Goal: Check status: Check status

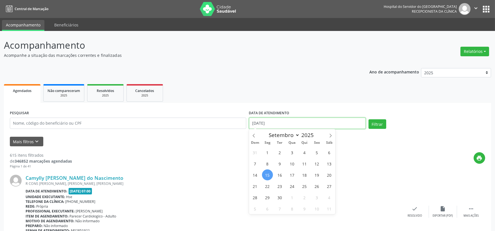
click at [277, 123] on input "[DATE]" at bounding box center [307, 123] width 117 height 11
click at [303, 164] on span "11" at bounding box center [304, 163] width 11 height 11
type input "[DATE]"
click at [303, 164] on span "11" at bounding box center [304, 163] width 11 height 11
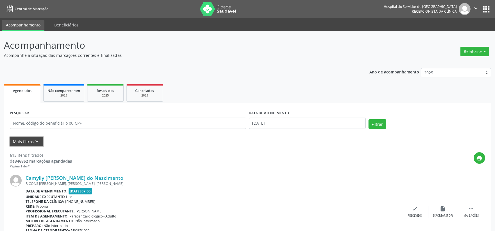
click at [36, 139] on icon "keyboard_arrow_down" at bounding box center [37, 141] width 6 height 6
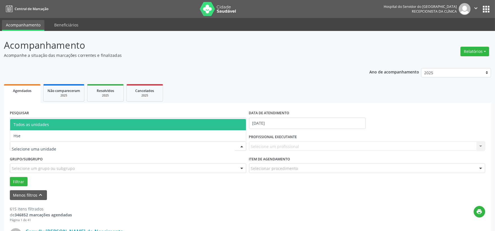
click at [52, 150] on div at bounding box center [128, 147] width 237 height 10
click at [41, 128] on span "Todos as unidades" at bounding box center [128, 124] width 236 height 11
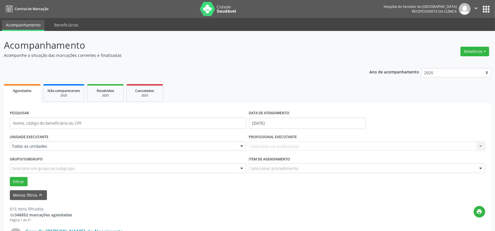
click at [42, 133] on div "UNIDADE EXECUTANTE Todos as unidades Todos as unidades Hse Nenhum resultado enc…" at bounding box center [127, 144] width 239 height 22
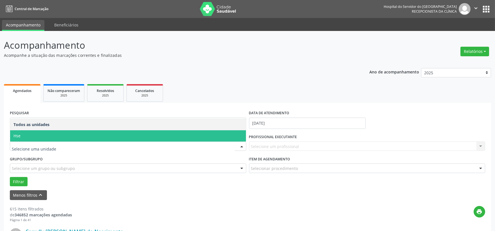
click at [37, 137] on span "Hse" at bounding box center [128, 135] width 236 height 11
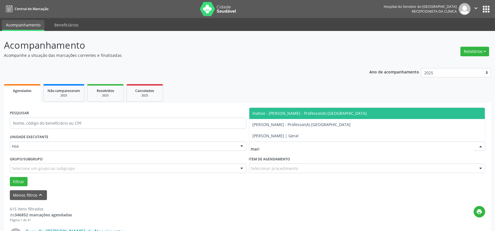
type input "marin"
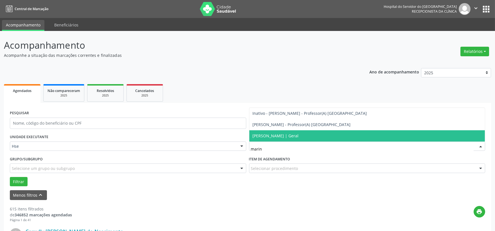
click at [292, 136] on span "[PERSON_NAME] | Geral" at bounding box center [276, 135] width 46 height 5
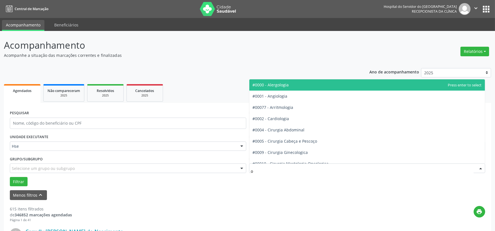
type input "of"
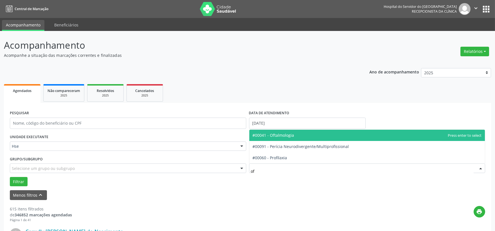
click at [289, 134] on span "#00041 - Oftalmologia" at bounding box center [274, 134] width 42 height 5
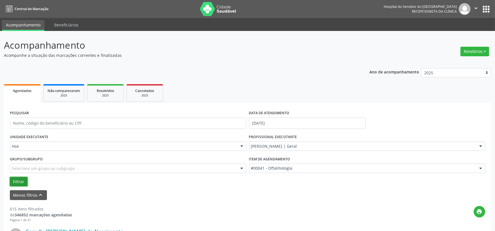
click at [18, 180] on button "Filtrar" at bounding box center [19, 182] width 18 height 10
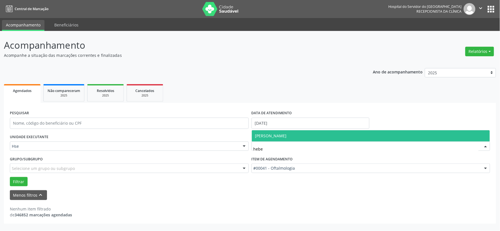
type input "heber"
click at [287, 137] on span "[PERSON_NAME]" at bounding box center [271, 135] width 32 height 5
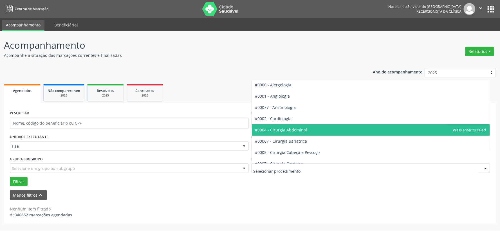
click at [272, 171] on div at bounding box center [370, 168] width 239 height 10
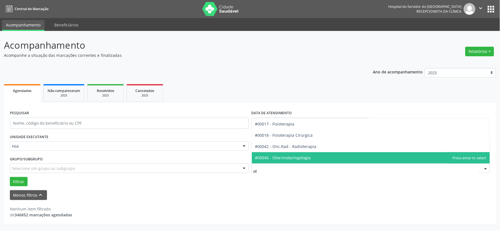
type input "oto"
click at [308, 156] on span "#00045 - Otorrinolaringologia" at bounding box center [283, 157] width 56 height 5
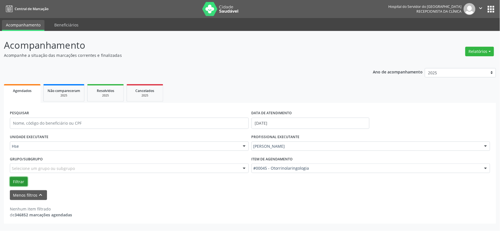
click at [20, 183] on button "Filtrar" at bounding box center [19, 182] width 18 height 10
click at [293, 143] on div "[PERSON_NAME]" at bounding box center [370, 147] width 239 height 10
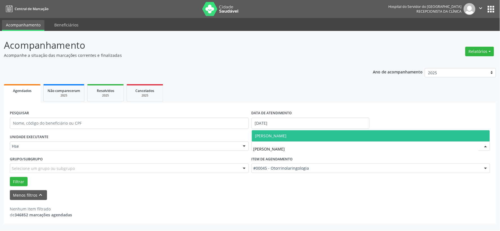
type input "geraldo"
click at [295, 138] on span "[PERSON_NAME]" at bounding box center [371, 135] width 238 height 11
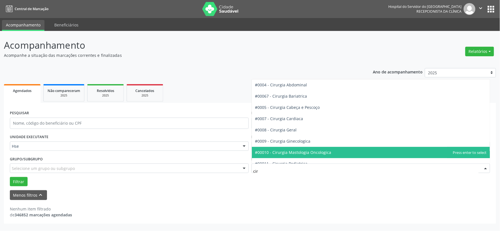
type input "ciru"
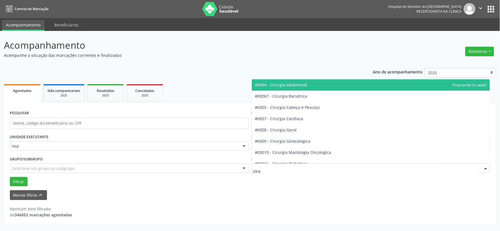
click at [296, 81] on span "#0004 - Cirurgia Abdominal" at bounding box center [371, 84] width 238 height 11
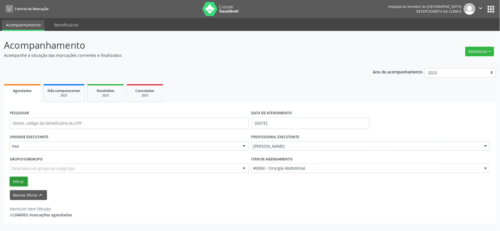
click at [19, 181] on button "Filtrar" at bounding box center [19, 182] width 18 height 10
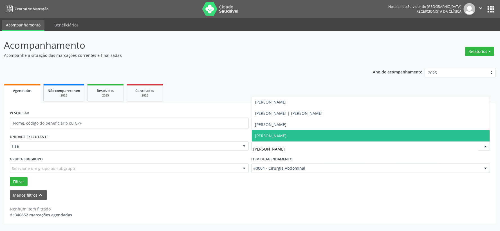
click at [297, 133] on span "[PERSON_NAME]" at bounding box center [371, 135] width 238 height 11
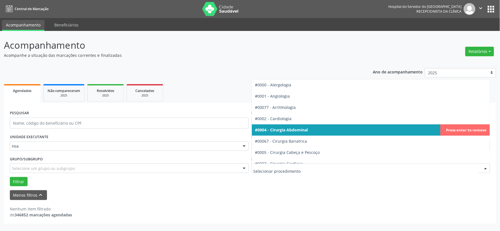
scroll to position [31, 0]
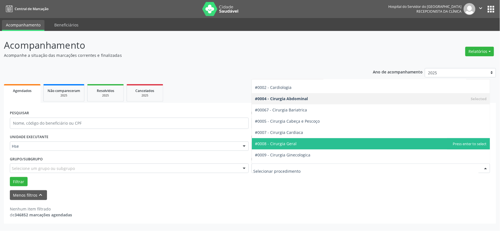
click at [300, 146] on span "#0008 - Cirurgia Geral" at bounding box center [371, 143] width 238 height 11
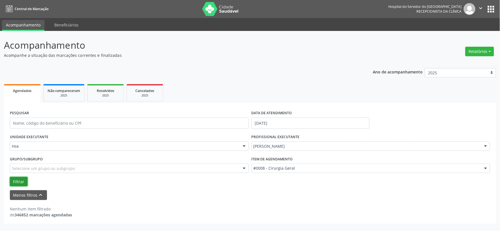
click at [25, 179] on button "Filtrar" at bounding box center [19, 182] width 18 height 10
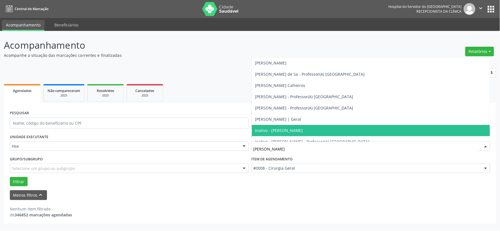
type input "daniell"
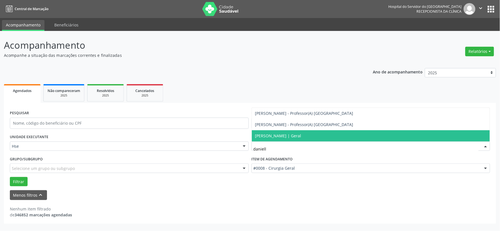
click at [295, 134] on span "[PERSON_NAME] | Geral" at bounding box center [278, 135] width 46 height 5
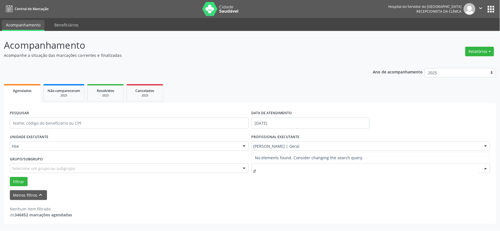
scroll to position [0, 0]
type input "i"
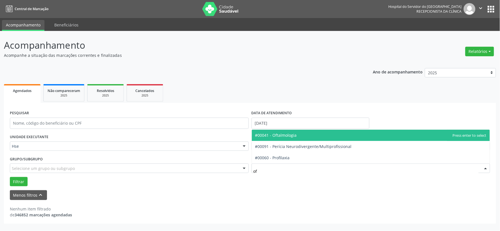
type input "oft"
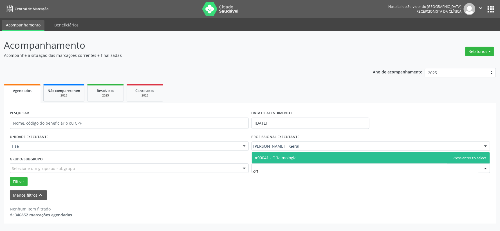
click at [281, 157] on span "#00041 - Oftalmologia" at bounding box center [276, 157] width 42 height 5
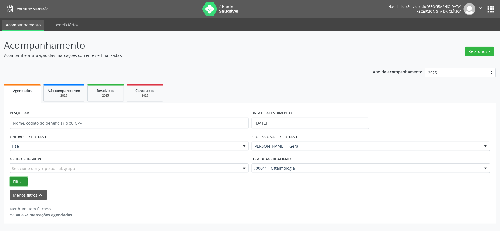
click at [19, 185] on button "Filtrar" at bounding box center [19, 182] width 18 height 10
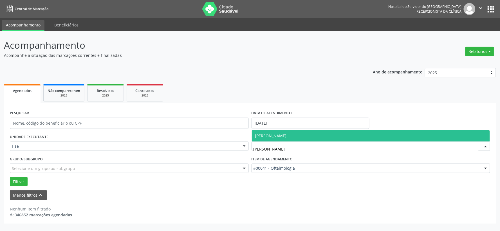
type input "[PERSON_NAME]"
click at [287, 135] on span "[PERSON_NAME]" at bounding box center [271, 135] width 32 height 5
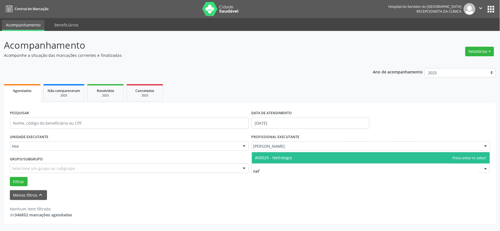
type input "nefr"
click at [288, 155] on span "#00029 - Nefrologia" at bounding box center [273, 157] width 37 height 5
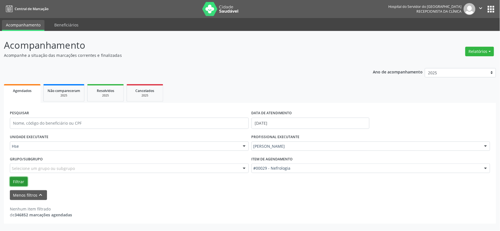
click at [20, 181] on button "Filtrar" at bounding box center [19, 182] width 18 height 10
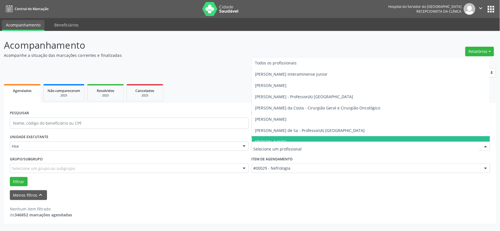
click at [297, 192] on div "Menos filtros keyboard_arrow_up" at bounding box center [249, 195] width 483 height 10
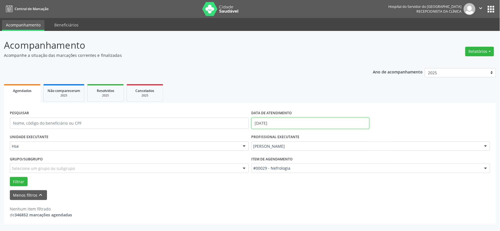
click at [292, 122] on input "[DATE]" at bounding box center [310, 123] width 118 height 11
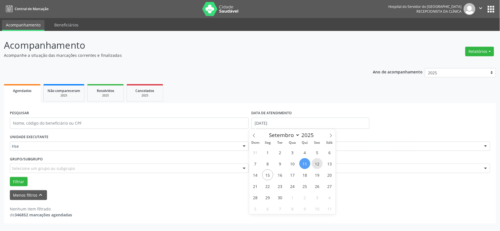
click at [317, 165] on span "12" at bounding box center [317, 163] width 11 height 11
type input "[DATE]"
click at [317, 165] on span "12" at bounding box center [317, 163] width 11 height 11
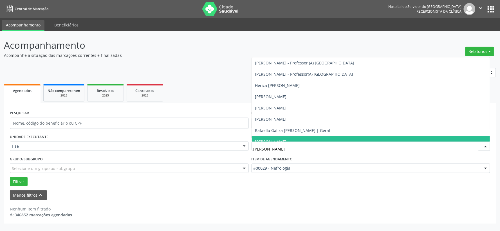
type input "rafaell"
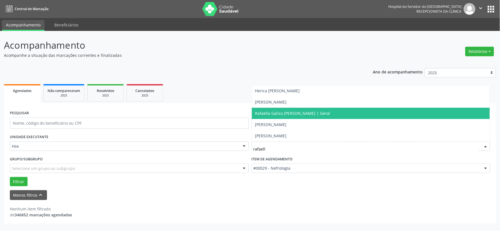
click at [279, 113] on span "Rafaella Galiza [PERSON_NAME] | Geral" at bounding box center [292, 113] width 75 height 5
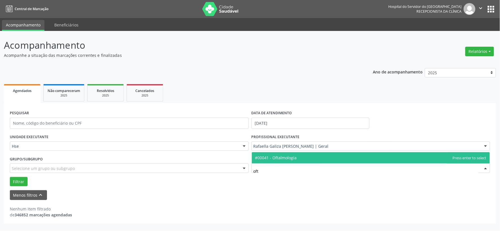
type input "ofta"
click at [270, 161] on span "#00041 - Oftalmologia" at bounding box center [371, 157] width 238 height 11
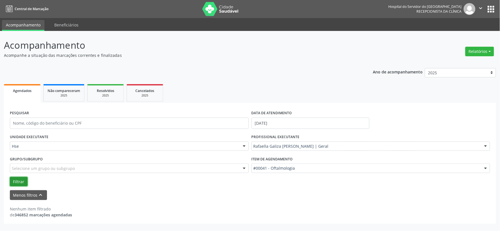
click at [18, 178] on button "Filtrar" at bounding box center [19, 182] width 18 height 10
drag, startPoint x: 209, startPoint y: 76, endPoint x: 205, endPoint y: 76, distance: 3.9
click at [209, 76] on div "Ano de acompanhamento 2025 2024 2023 2022 2021 Agendados Não compareceram 2025 …" at bounding box center [250, 144] width 492 height 160
